Goal: Task Accomplishment & Management: Manage account settings

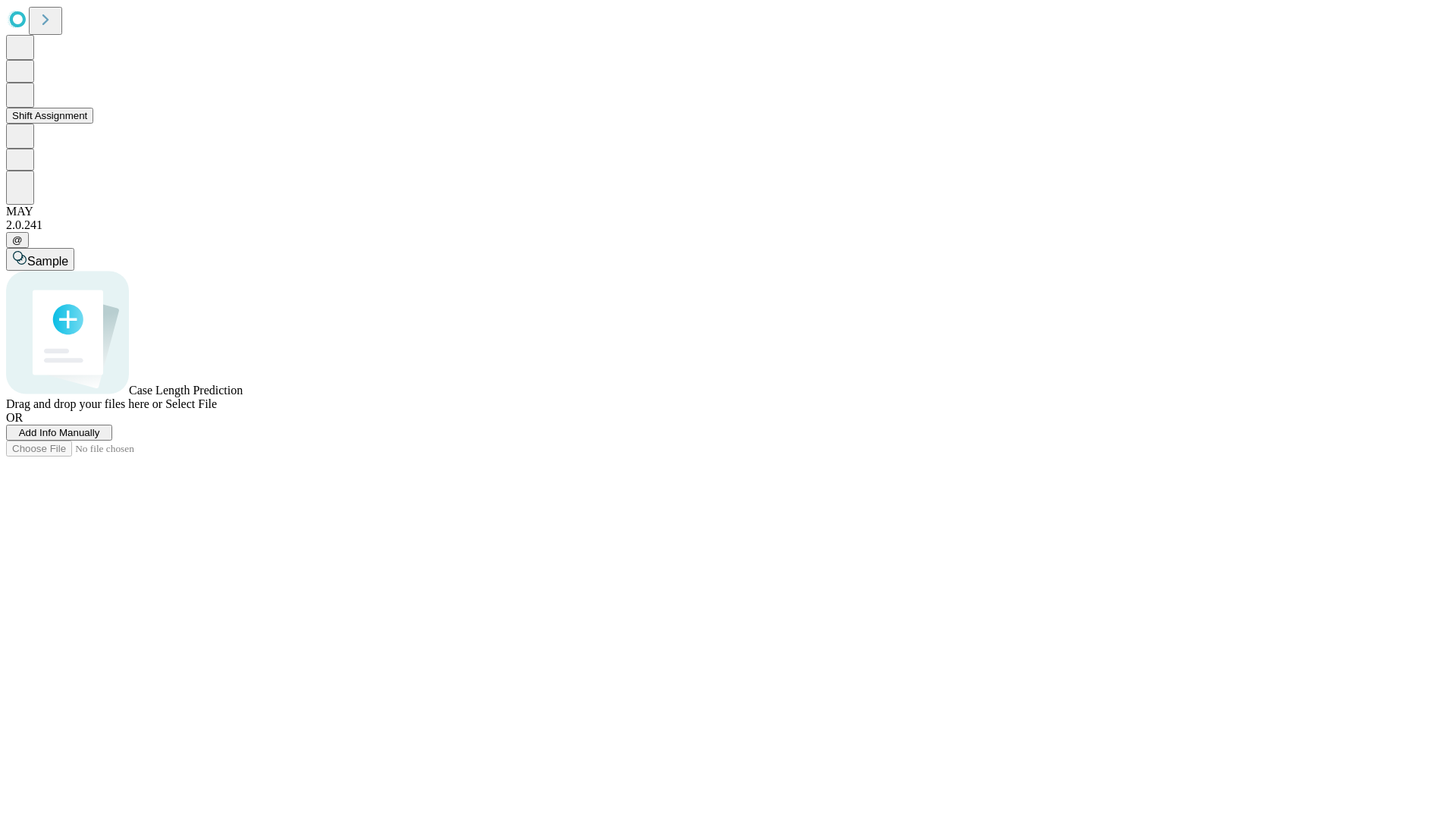
click at [93, 123] on button "Shift Assignment" at bounding box center [49, 115] width 88 height 16
